Goal: Communication & Community: Answer question/provide support

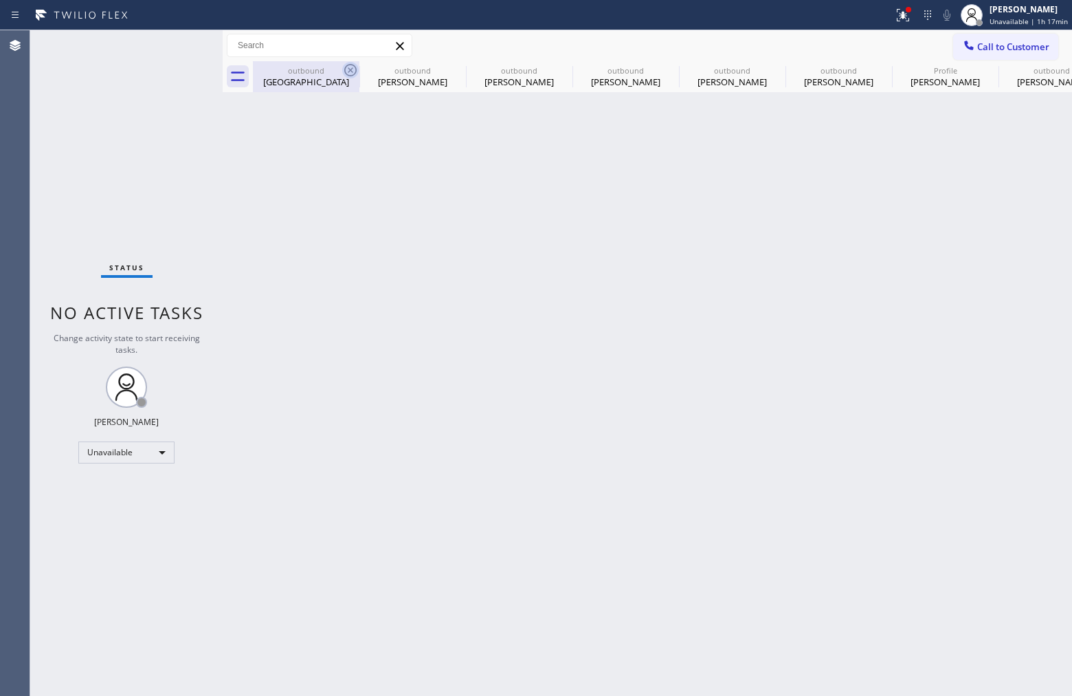
click at [348, 69] on icon at bounding box center [350, 70] width 16 height 16
click at [0, 0] on icon at bounding box center [0, 0] width 0 height 0
type input "[PHONE_NUMBER]"
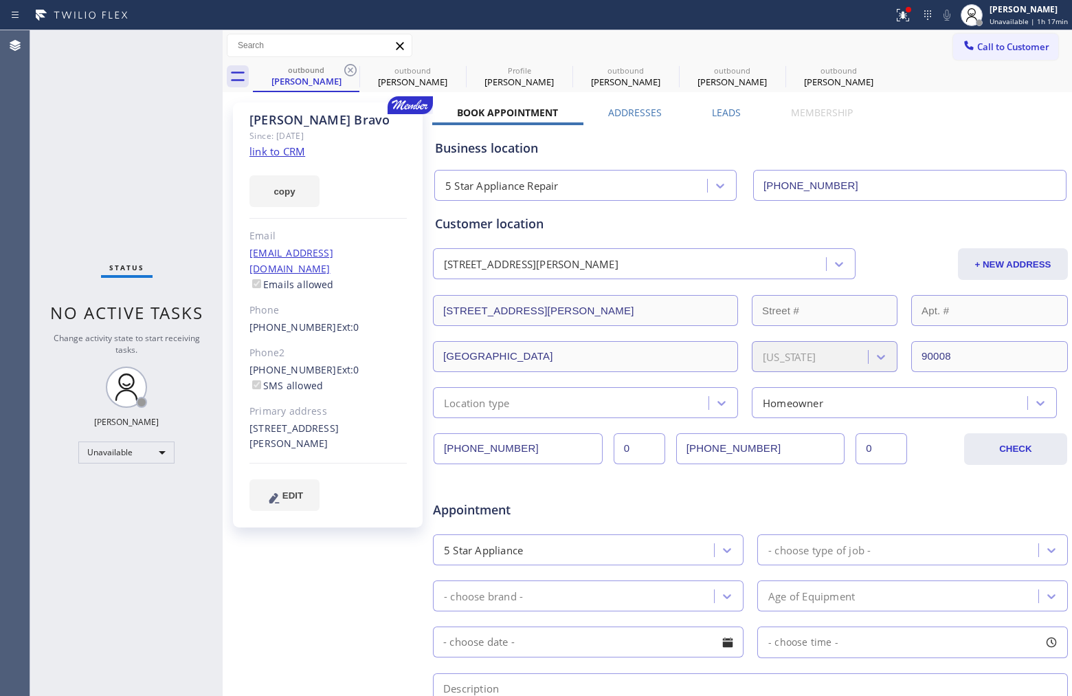
click at [348, 69] on icon at bounding box center [350, 70] width 16 height 16
click at [720, 77] on div "[PERSON_NAME]" at bounding box center [733, 82] width 104 height 12
type input "[PHONE_NUMBER]"
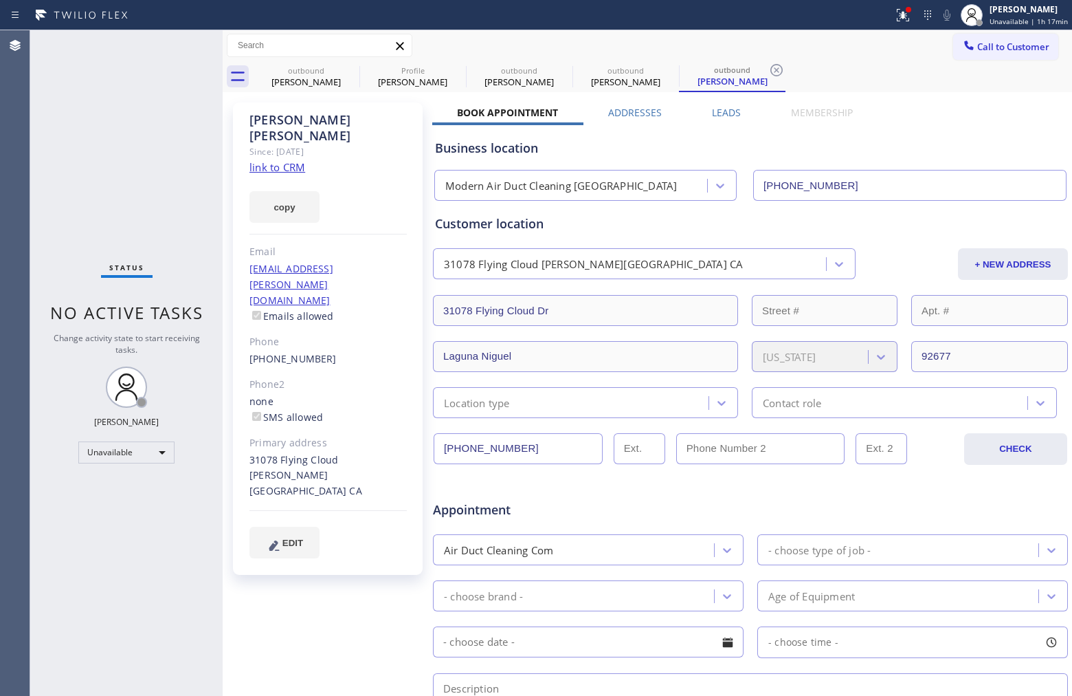
click at [285, 160] on link "link to CRM" at bounding box center [278, 167] width 56 height 14
click at [292, 352] on link "[PHONE_NUMBER]" at bounding box center [293, 358] width 87 height 13
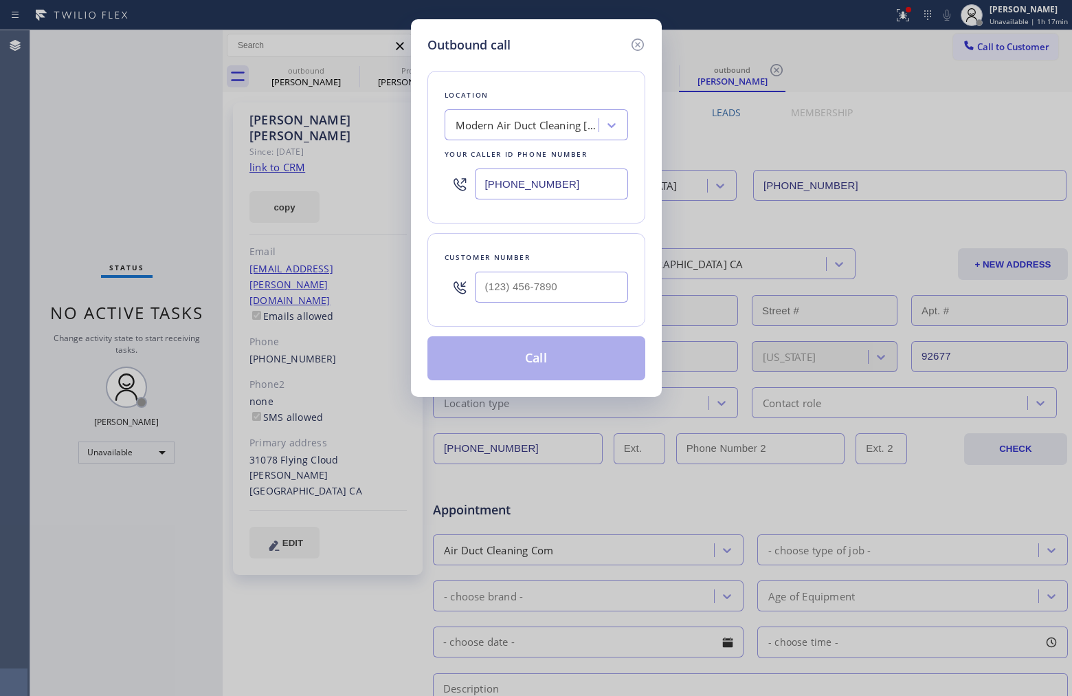
type input "[PHONE_NUMBER]"
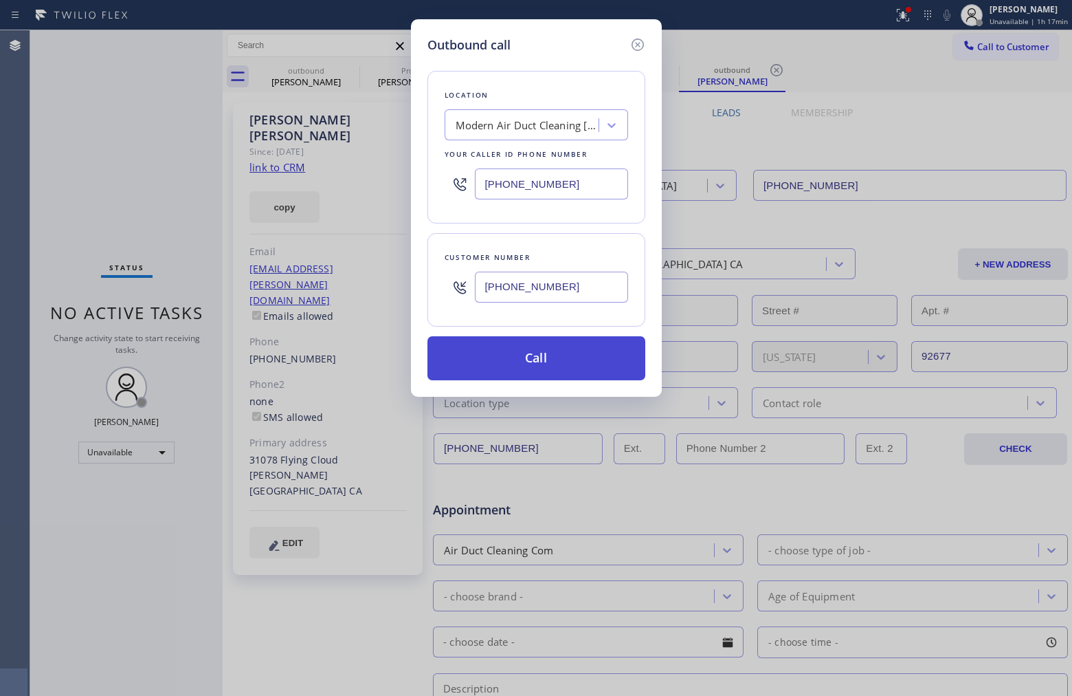
click at [578, 358] on button "Call" at bounding box center [537, 358] width 218 height 44
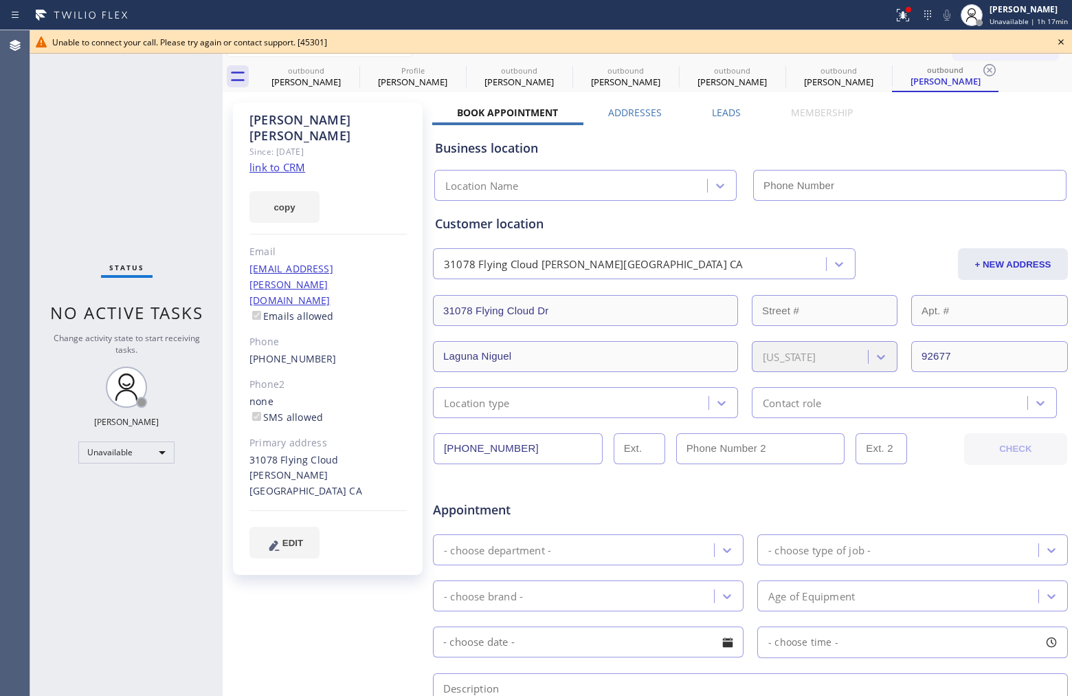
type input "[PHONE_NUMBER]"
click at [1061, 42] on icon at bounding box center [1061, 41] width 5 height 5
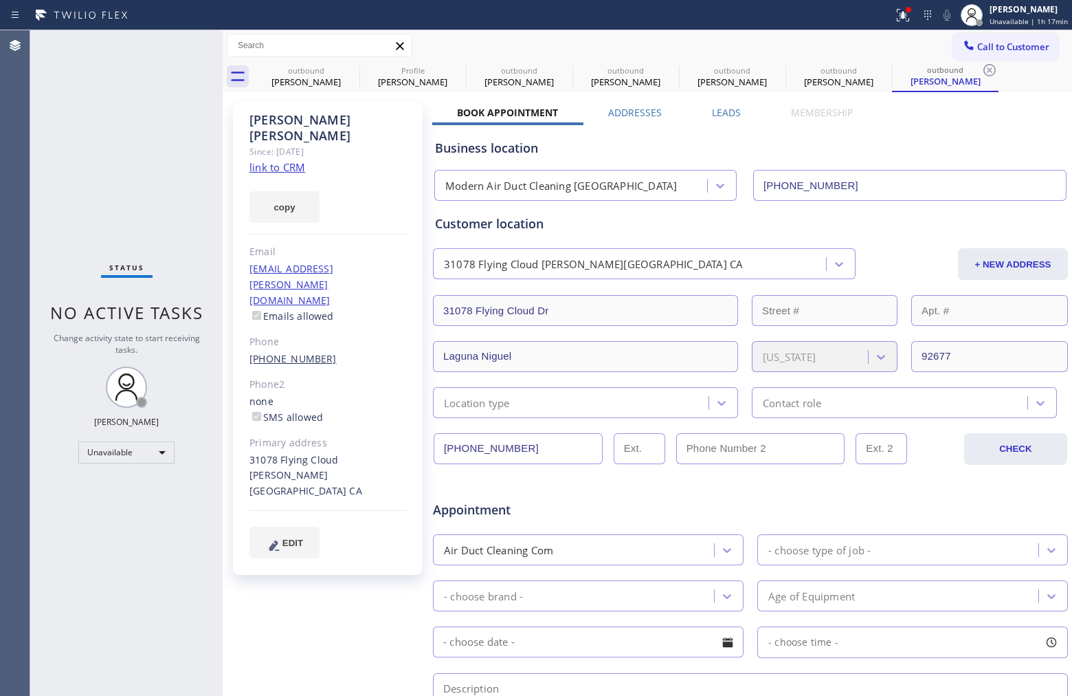
click at [294, 352] on link "[PHONE_NUMBER]" at bounding box center [293, 358] width 87 height 13
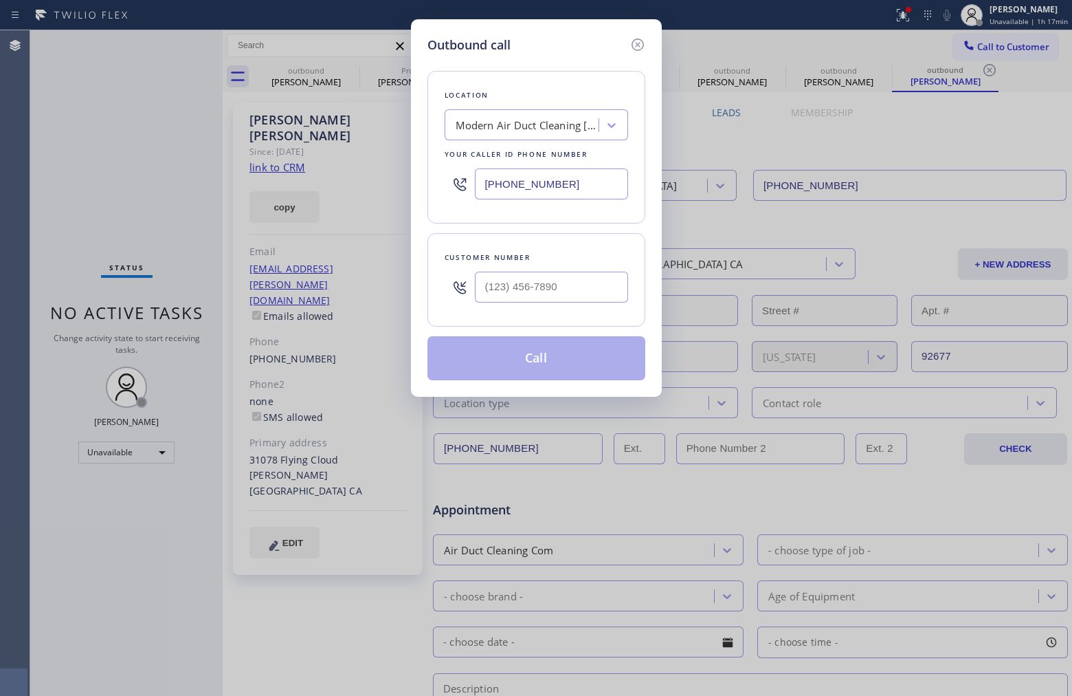
type input "[PHONE_NUMBER]"
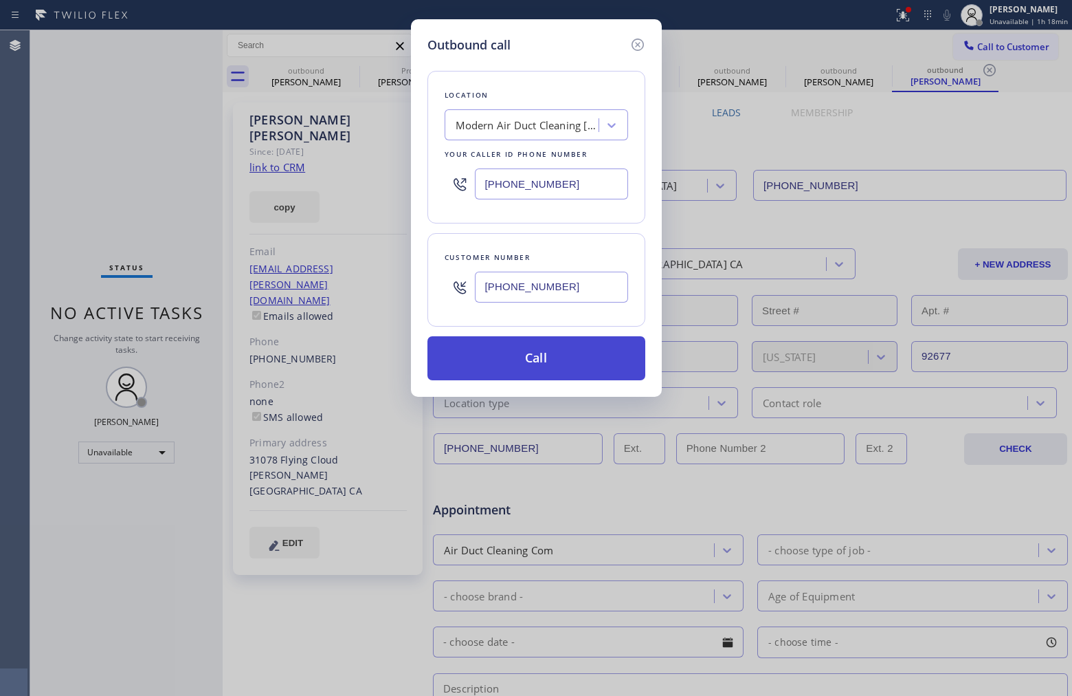
click at [580, 348] on button "Call" at bounding box center [537, 358] width 218 height 44
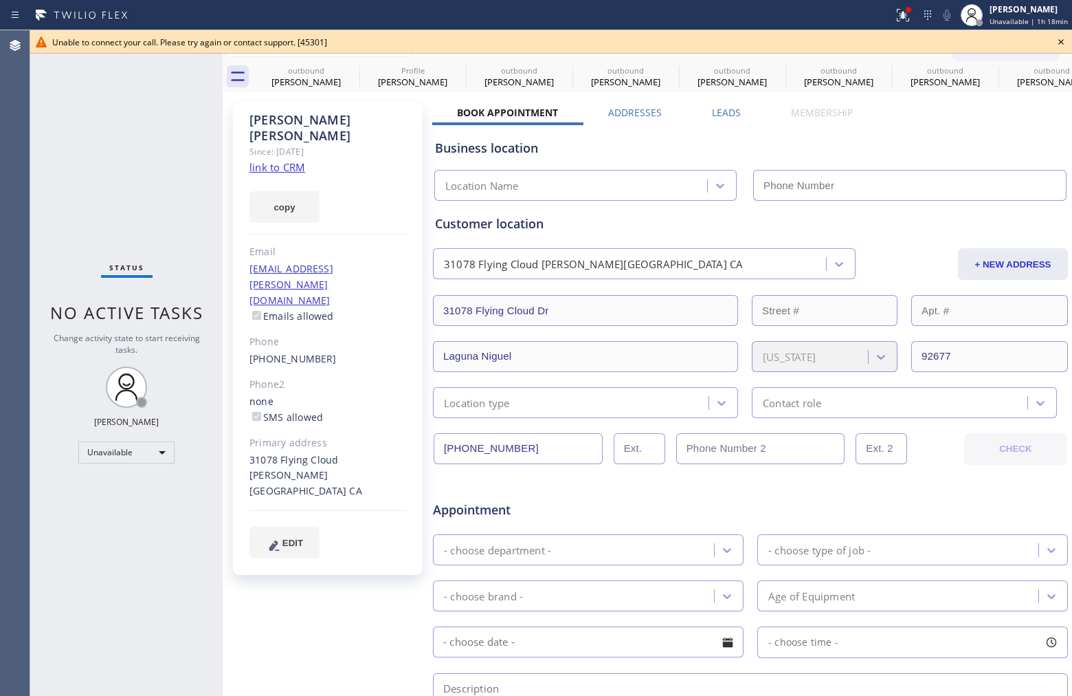
type input "[PHONE_NUMBER]"
click at [1057, 41] on icon at bounding box center [1061, 42] width 16 height 16
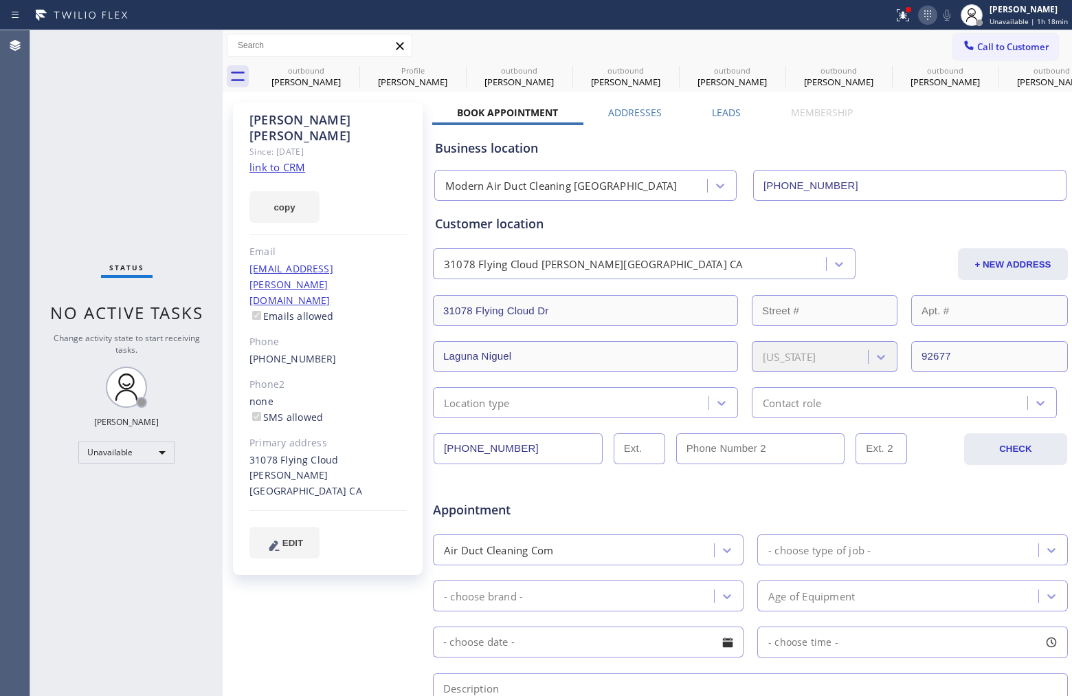
click at [920, 15] on icon at bounding box center [928, 15] width 16 height 16
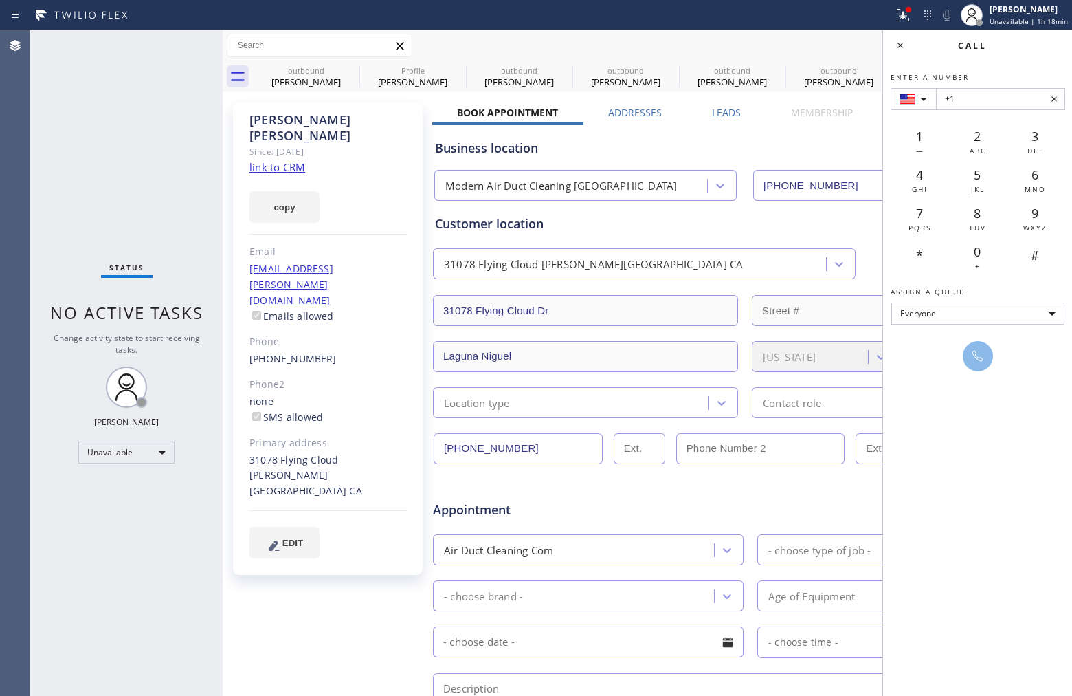
click at [847, 133] on div "Business location Modern Air Duct Cleaning [GEOGRAPHIC_DATA] [PHONE_NUMBER]" at bounding box center [750, 163] width 637 height 76
click at [920, 19] on icon at bounding box center [928, 15] width 16 height 16
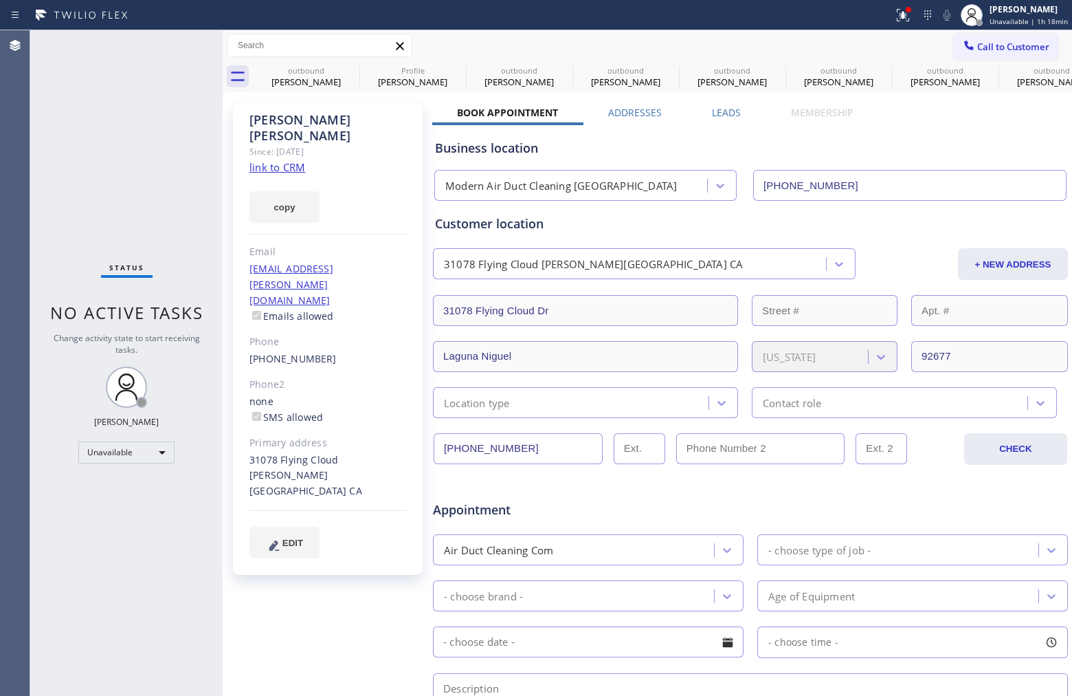
click at [880, 146] on div "Business location" at bounding box center [750, 148] width 631 height 19
click at [895, 15] on icon at bounding box center [903, 15] width 16 height 16
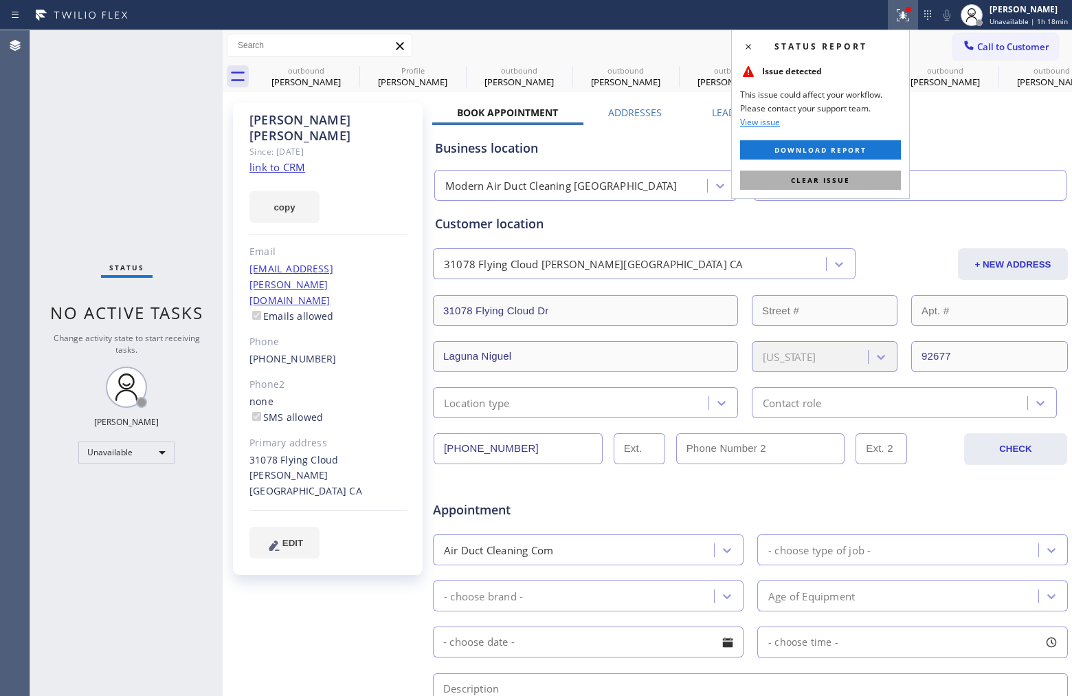
click at [834, 180] on span "Clear issue" at bounding box center [820, 180] width 59 height 10
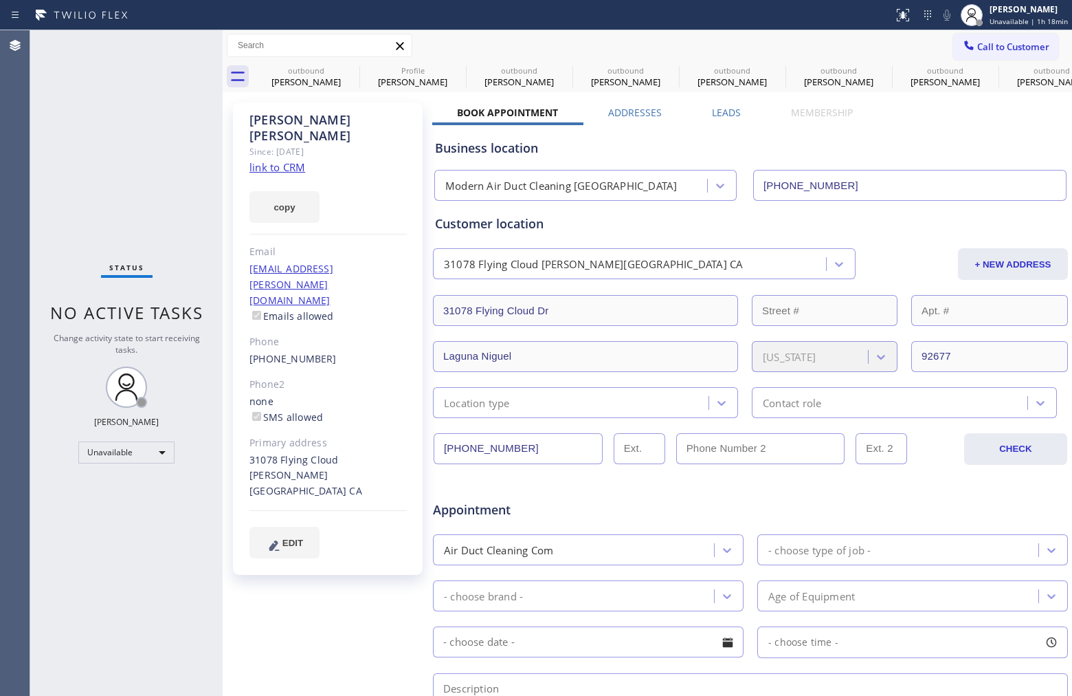
click at [842, 132] on div "Business location Modern Air Duct Cleaning [GEOGRAPHIC_DATA] [PHONE_NUMBER]" at bounding box center [750, 163] width 637 height 76
click at [284, 352] on link "[PHONE_NUMBER]" at bounding box center [293, 358] width 87 height 13
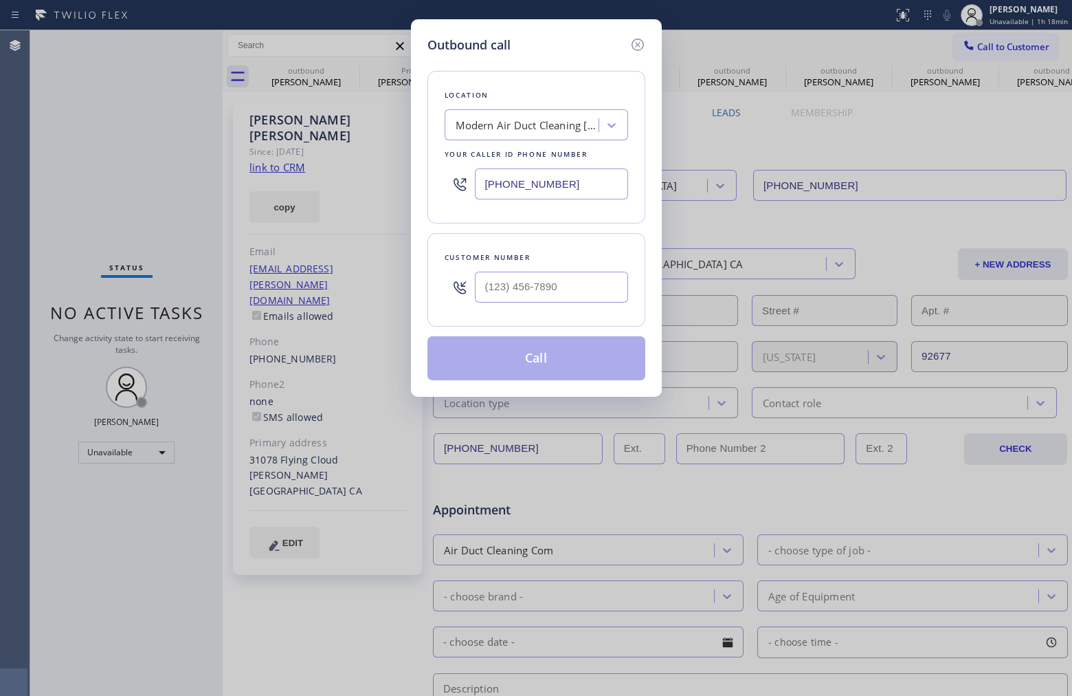
type input "[PHONE_NUMBER]"
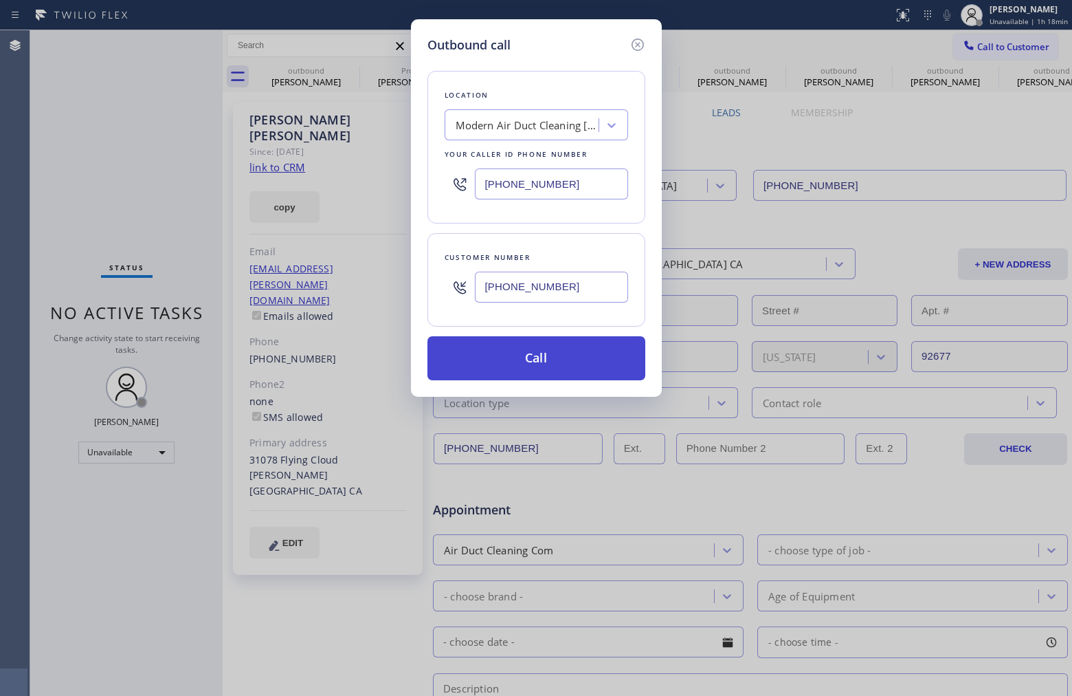
click at [555, 365] on button "Call" at bounding box center [537, 358] width 218 height 44
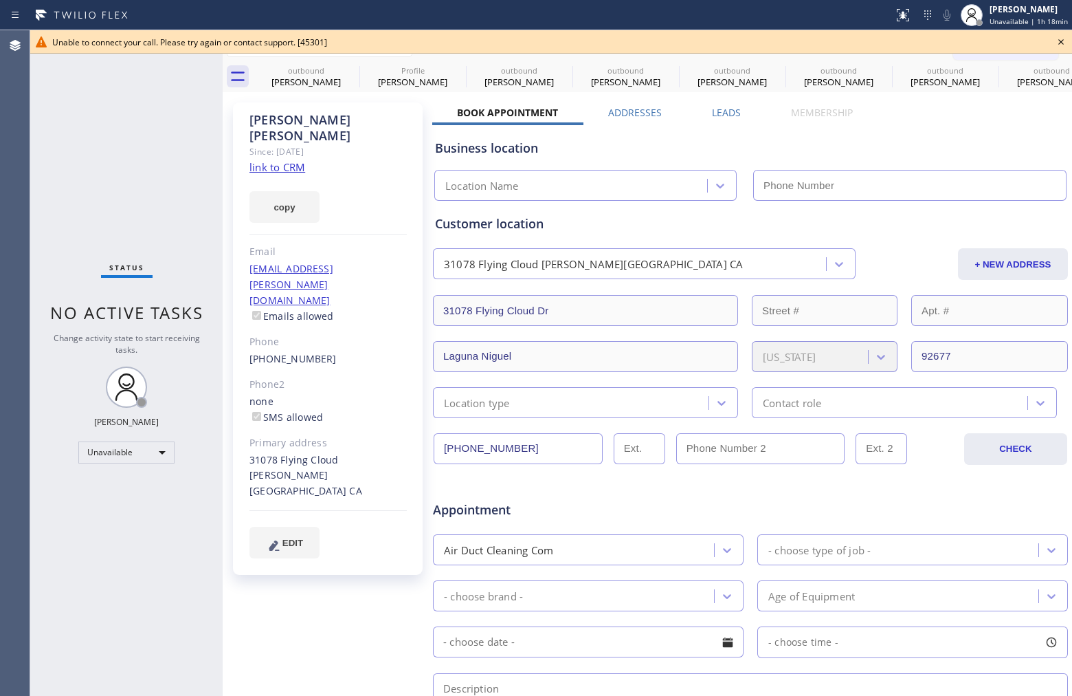
click at [1061, 42] on icon at bounding box center [1061, 41] width 5 height 5
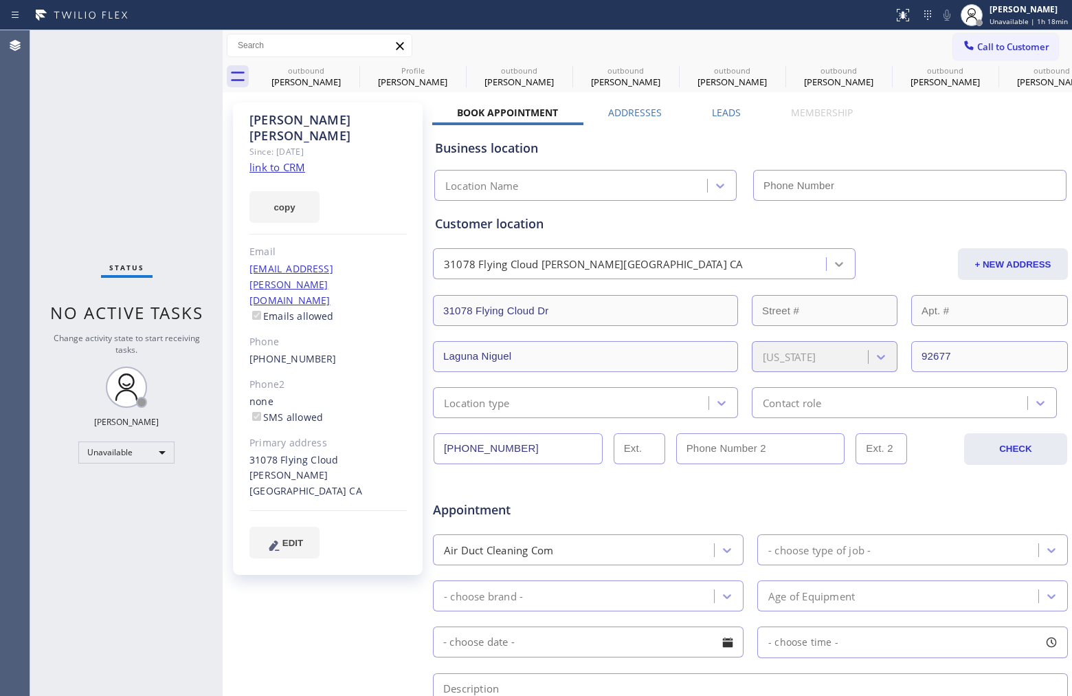
type input "[PHONE_NUMBER]"
drag, startPoint x: 345, startPoint y: 318, endPoint x: 241, endPoint y: 313, distance: 103.9
click at [241, 313] on div "[PERSON_NAME] Since: [DATE] link to CRM copy Email [EMAIL_ADDRESS][PERSON_NAME]…" at bounding box center [328, 338] width 190 height 472
copy link "[PHONE_NUMBER]"
click at [69, 222] on div "Status No active tasks Change activity state to start receiving tasks. [PERSON_…" at bounding box center [126, 362] width 192 height 665
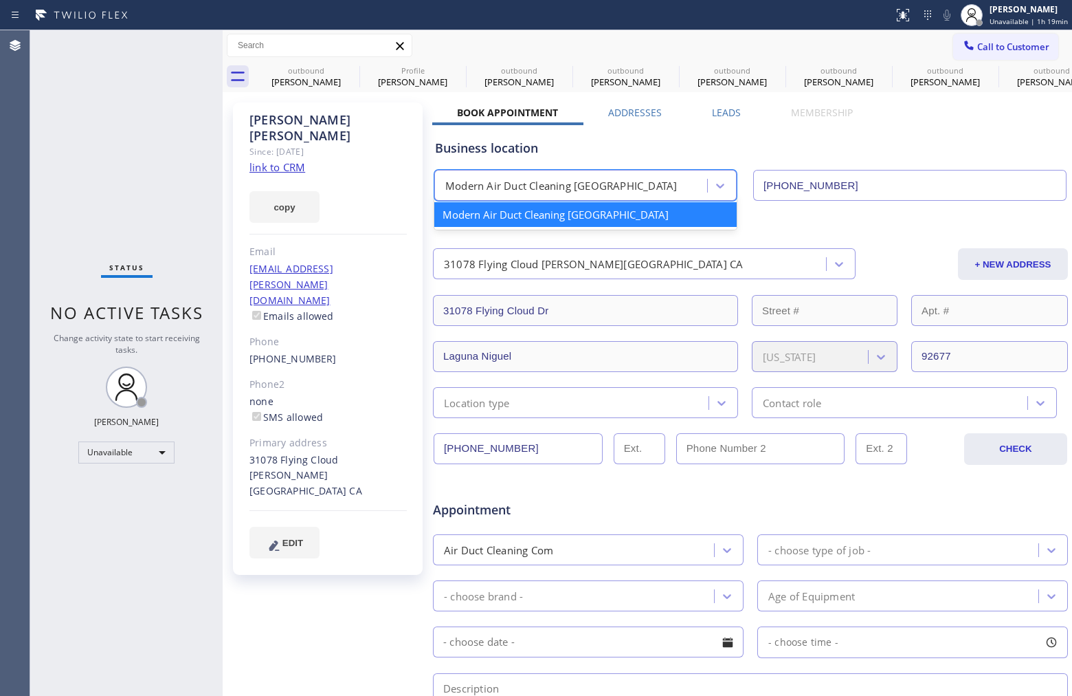
drag, startPoint x: 659, startPoint y: 186, endPoint x: 553, endPoint y: 189, distance: 105.2
click at [553, 189] on div "Modern Air Duct Cleaning [GEOGRAPHIC_DATA]" at bounding box center [573, 186] width 269 height 24
